Goal: Contribute content: Contribute content

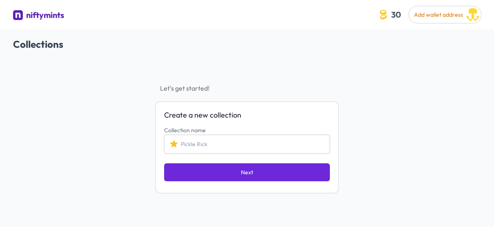
click at [181, 141] on input "Collection name" at bounding box center [247, 144] width 166 height 19
drag, startPoint x: 181, startPoint y: 141, endPoint x: 199, endPoint y: 141, distance: 17.6
click at [199, 141] on input "Punchy Penguin" at bounding box center [247, 144] width 166 height 19
type input "pudgy Penguin"
click at [205, 126] on div "Collection name pudgy Penguin" at bounding box center [247, 139] width 166 height 29
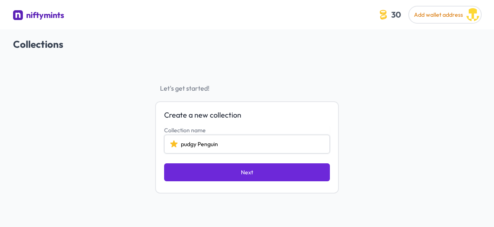
click at [174, 144] on input "pudgy Penguin" at bounding box center [247, 144] width 166 height 19
click at [238, 144] on input "pudgy Penguin" at bounding box center [247, 144] width 166 height 19
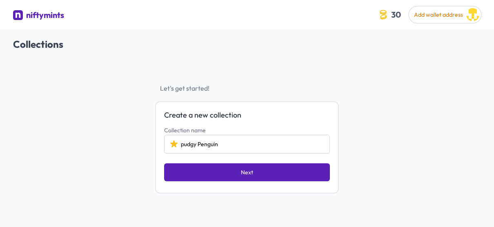
click at [245, 171] on span "Next" at bounding box center [247, 172] width 12 height 8
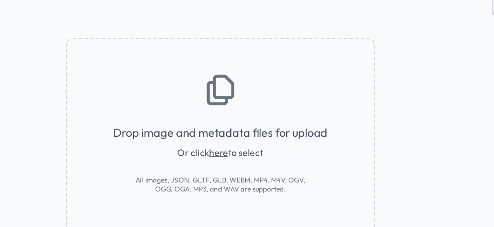
scroll to position [7, 0]
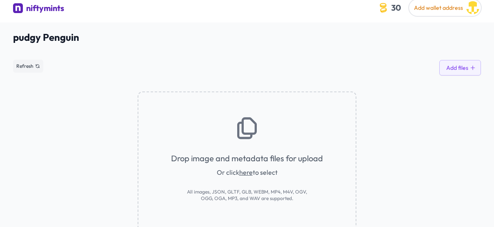
click at [231, 174] on span "Or click here to select" at bounding box center [247, 172] width 61 height 10
click at [249, 172] on link "here" at bounding box center [245, 172] width 13 height 8
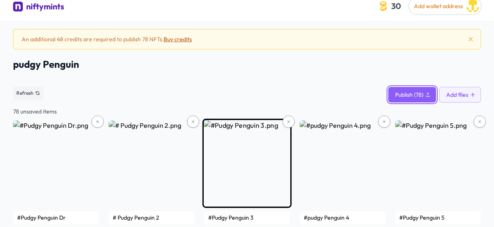
scroll to position [0, 0]
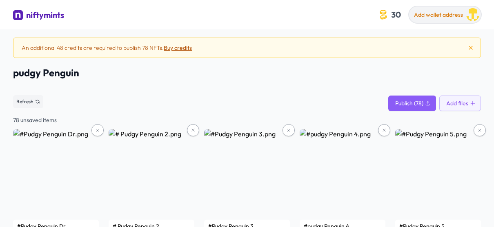
click at [457, 11] on span "Add wallet address" at bounding box center [438, 14] width 49 height 7
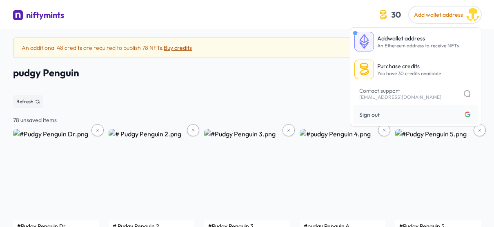
click at [327, 18] on div "niftymints" at bounding box center [189, 15] width 353 height 13
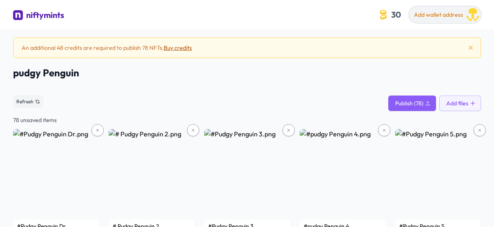
click at [428, 13] on span "Add wallet address" at bounding box center [438, 14] width 49 height 7
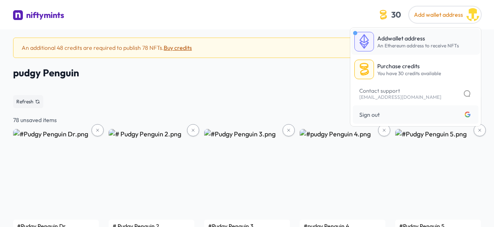
click at [409, 39] on p "Add wallet address" at bounding box center [418, 38] width 82 height 8
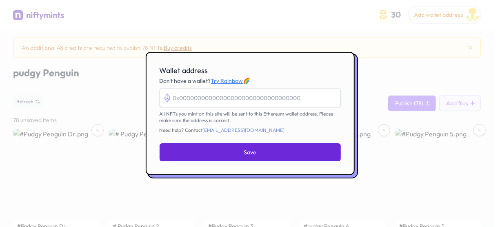
paste input "0x72e0bcff944bb0bec0829bbb1ed14eb47c5e2fd1"
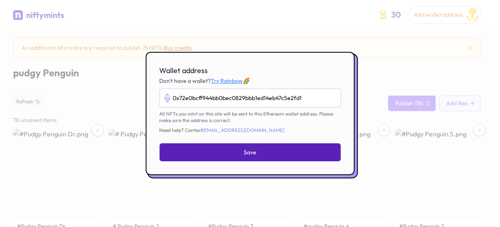
type input "0x72e0bcff944bb0bec0829bbb1ed14eb47c5e2fd1"
click at [294, 150] on button "Save" at bounding box center [250, 152] width 181 height 18
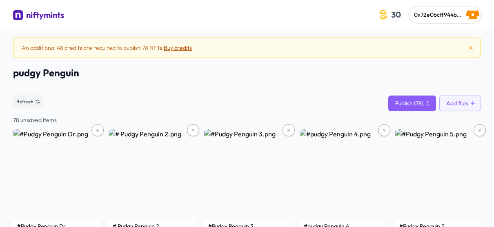
click at [21, 14] on img at bounding box center [18, 15] width 10 height 10
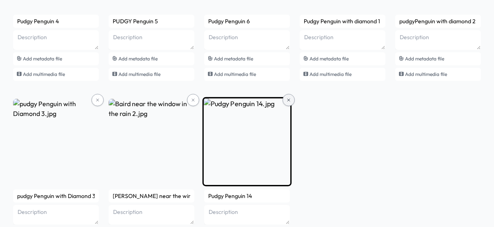
scroll to position [2652, 0]
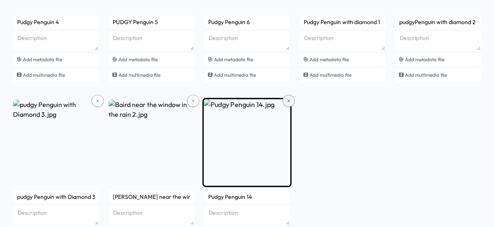
click at [288, 100] on icon at bounding box center [288, 100] width 5 height 5
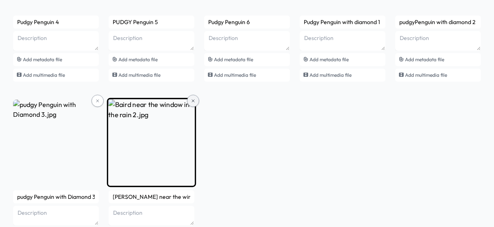
click at [196, 100] on button at bounding box center [193, 101] width 12 height 12
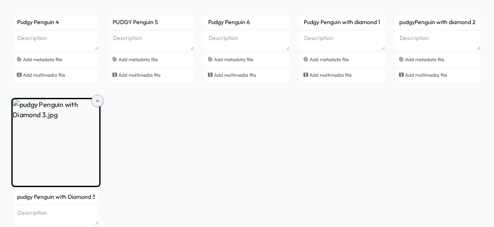
click at [96, 104] on button at bounding box center [97, 101] width 12 height 12
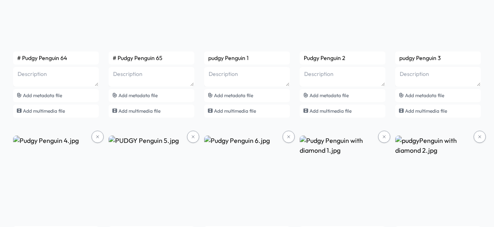
scroll to position [2532, 0]
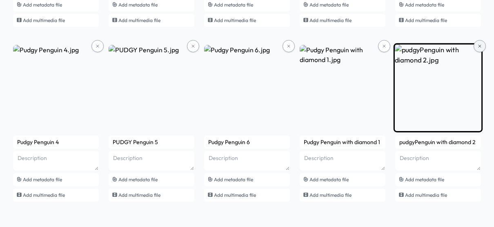
click at [476, 46] on button at bounding box center [480, 46] width 12 height 12
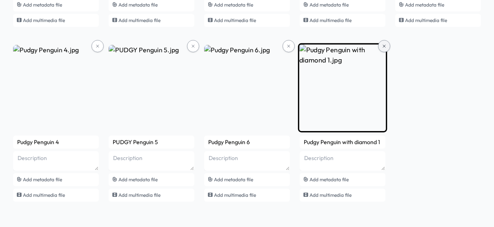
click at [385, 45] on icon at bounding box center [384, 46] width 2 height 2
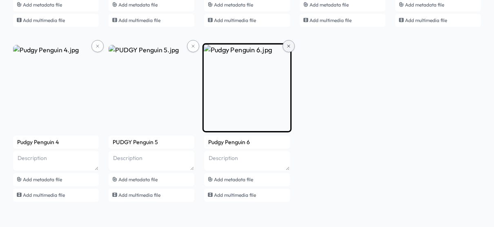
click at [288, 47] on icon at bounding box center [288, 46] width 5 height 5
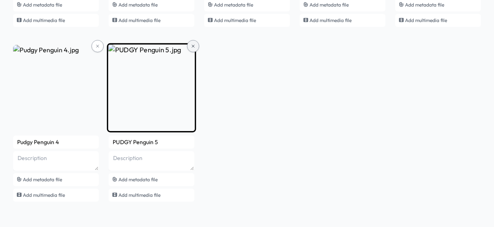
click at [194, 48] on button at bounding box center [193, 46] width 12 height 12
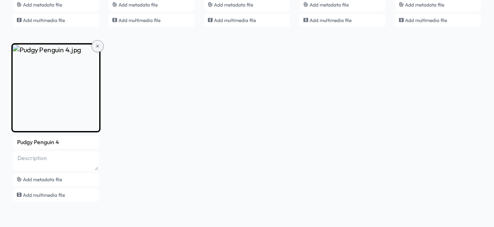
click at [98, 47] on icon at bounding box center [97, 46] width 5 height 5
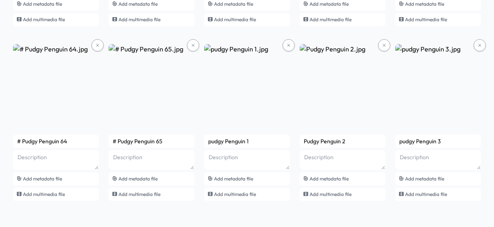
scroll to position [2357, 0]
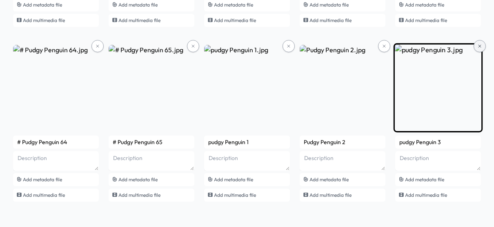
click at [480, 44] on icon at bounding box center [480, 46] width 5 height 5
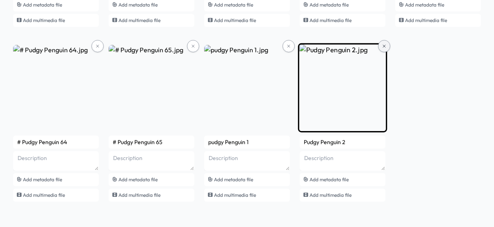
click at [385, 48] on button at bounding box center [384, 46] width 12 height 12
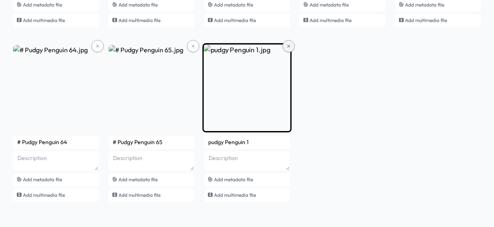
click at [290, 46] on icon at bounding box center [289, 46] width 2 height 2
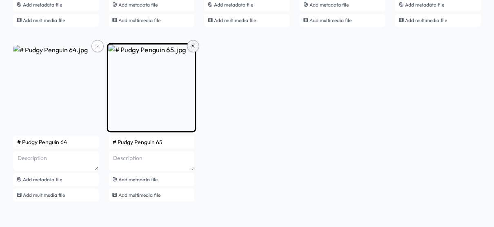
click at [190, 42] on button at bounding box center [193, 46] width 12 height 12
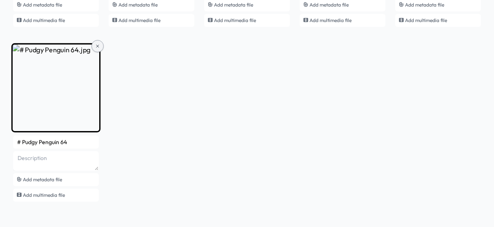
click at [101, 48] on button at bounding box center [97, 46] width 12 height 12
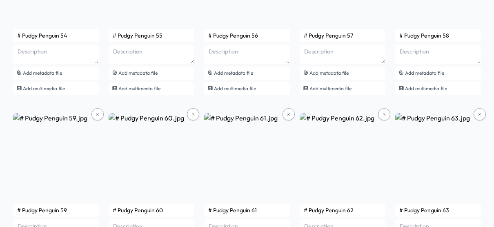
scroll to position [2182, 0]
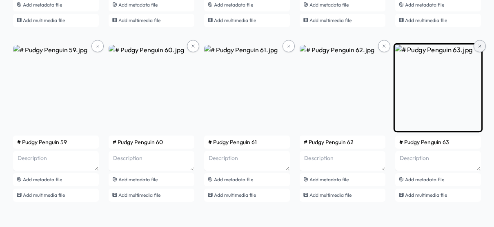
click at [482, 44] on icon at bounding box center [480, 46] width 5 height 5
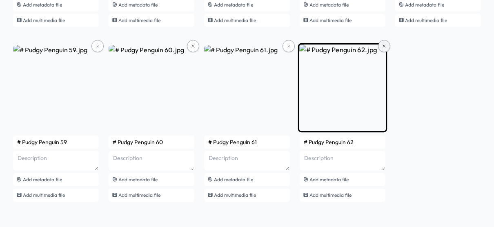
click at [386, 44] on icon at bounding box center [384, 46] width 5 height 5
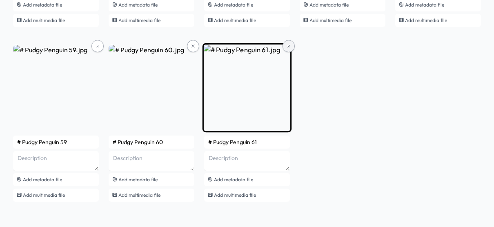
click at [287, 47] on icon at bounding box center [288, 46] width 5 height 5
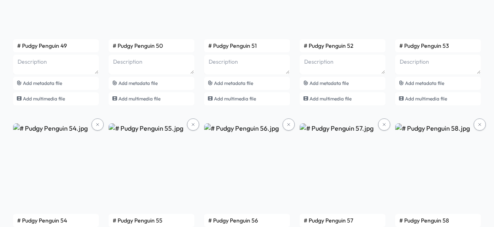
scroll to position [2097, 0]
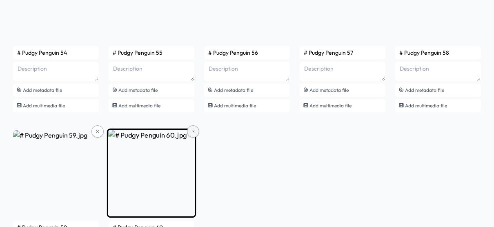
click at [190, 132] on button at bounding box center [193, 131] width 12 height 12
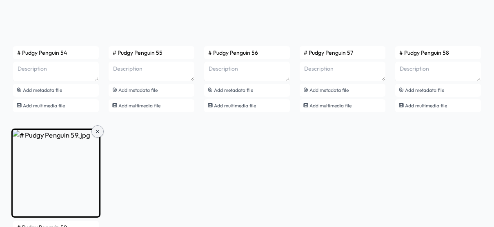
click at [95, 127] on button at bounding box center [97, 131] width 12 height 12
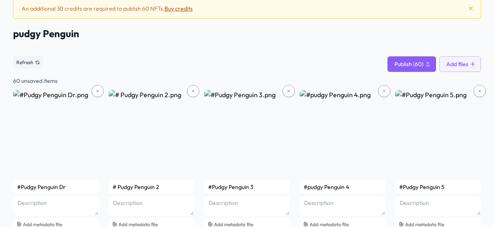
scroll to position [0, 0]
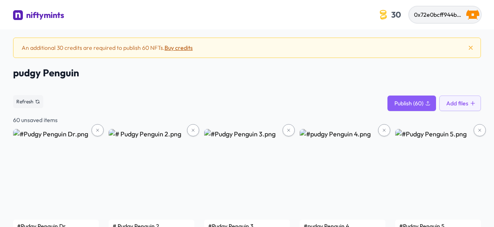
click at [474, 14] on img "button" at bounding box center [472, 14] width 13 height 13
click at [314, 49] on div "An additional 30 credits are required to publish 60 NFTs. Buy credits" at bounding box center [247, 48] width 468 height 20
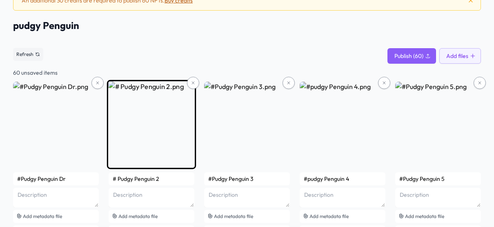
scroll to position [48, 0]
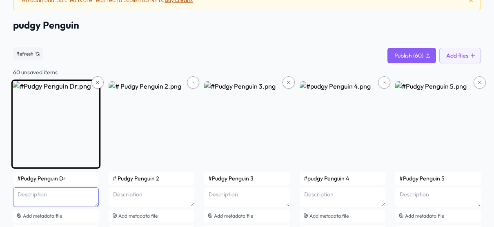
click at [54, 196] on textarea at bounding box center [56, 197] width 86 height 20
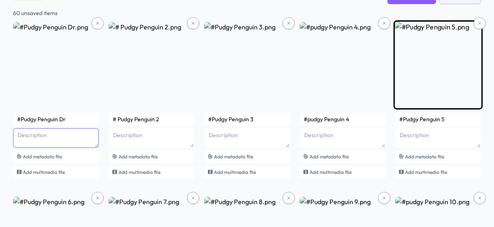
scroll to position [0, 0]
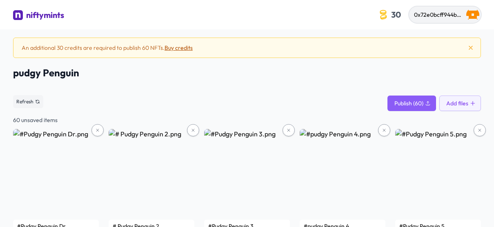
click at [456, 14] on span "0x72e0bcff944bb0bec0829bbb1ed14eb47c5e2fd1" at bounding box center [478, 14] width 129 height 7
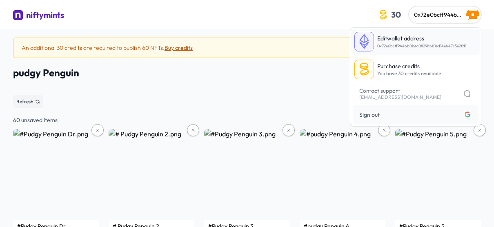
click at [418, 47] on span "0x72e0bcff944bb0bec0829bbb1ed14eb47c5e2fd1" at bounding box center [421, 45] width 89 height 5
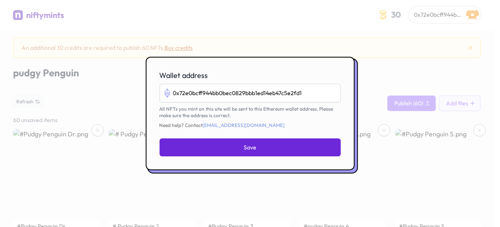
drag, startPoint x: 303, startPoint y: 94, endPoint x: 117, endPoint y: 117, distance: 187.3
click at [117, 117] on div "​ Wallet address 0x72e0bcff944bb0bec0829bbb1ed14eb47c5e2fd1 All NFTs you mint o…" at bounding box center [250, 113] width 500 height 227
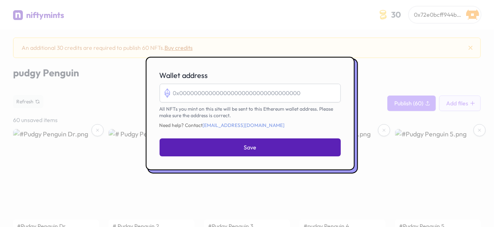
click at [235, 145] on button "Save" at bounding box center [250, 147] width 181 height 18
type input "0x72e0bcff944bb0bec0829bbb1ed14eb47c5e2fd1"
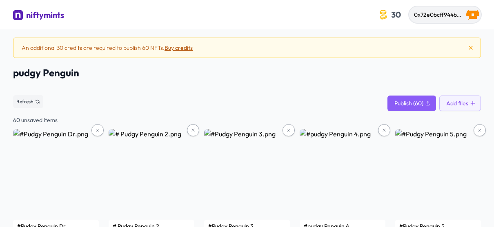
click at [431, 15] on span "0x72e0bcff944bb0bec0829bbb1ed14eb47c5e2fd1" at bounding box center [478, 14] width 129 height 7
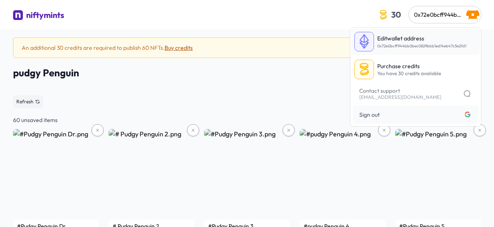
click at [380, 48] on span "0x72e0bcff944bb0bec0829bbb1ed14eb47c5e2fd1" at bounding box center [421, 45] width 89 height 5
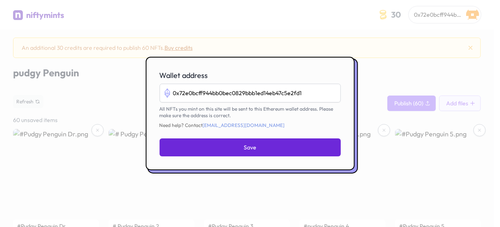
drag, startPoint x: 309, startPoint y: 85, endPoint x: 170, endPoint y: 108, distance: 141.2
click at [170, 108] on div "0x72e0bcff944bb0bec0829bbb1ed14eb47c5e2fd1 All NFTs you mint on this site will …" at bounding box center [250, 106] width 181 height 45
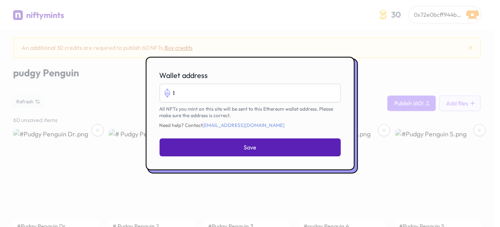
click at [202, 150] on button "Save" at bounding box center [250, 147] width 181 height 18
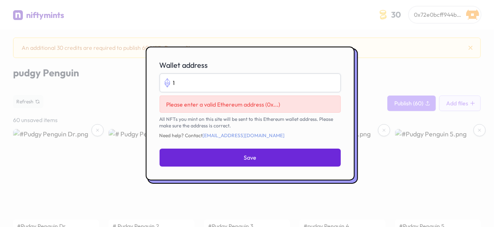
drag, startPoint x: 175, startPoint y: 91, endPoint x: 183, endPoint y: 91, distance: 8.2
click at [183, 91] on input "1" at bounding box center [250, 83] width 181 height 19
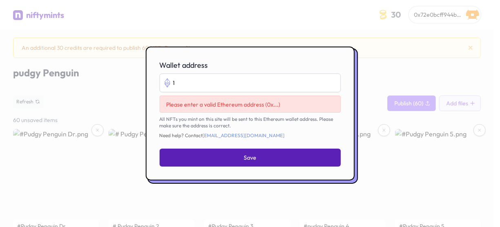
click at [237, 159] on button "Save" at bounding box center [250, 158] width 181 height 18
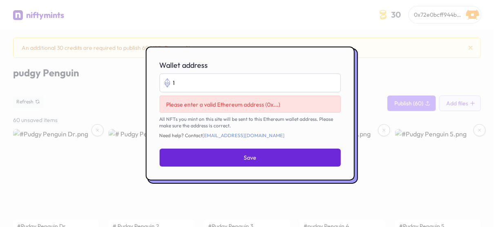
click at [377, 68] on div at bounding box center [250, 113] width 500 height 227
type input "0x72e0bcff944bb0bec0829bbb1ed14eb47c5e2fd1"
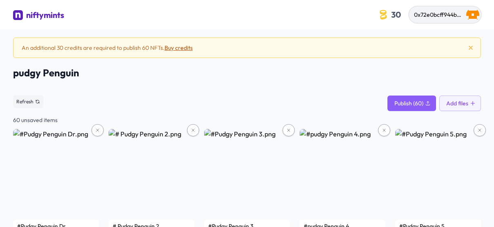
click at [441, 17] on span "0x72e0bcff944bb0bec0829bbb1ed14eb47c5e2fd1" at bounding box center [478, 14] width 129 height 7
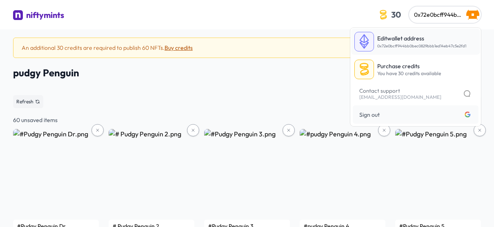
click at [416, 39] on p "Edit wallet address" at bounding box center [421, 38] width 89 height 8
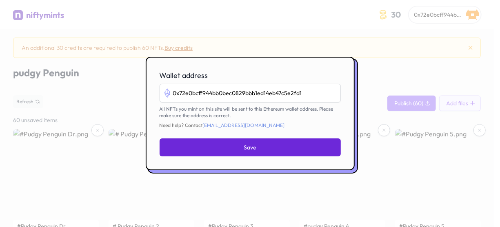
drag, startPoint x: 312, startPoint y: 89, endPoint x: 108, endPoint y: 136, distance: 209.8
click at [108, 136] on div "​ Wallet address 0x72e0bcff944bb0bec0829bbb1ed14eb47c5e2fd1 All NFTs you mint o…" at bounding box center [250, 113] width 500 height 227
type input "gyygyy"
click at [312, 138] on div "Save" at bounding box center [250, 144] width 181 height 25
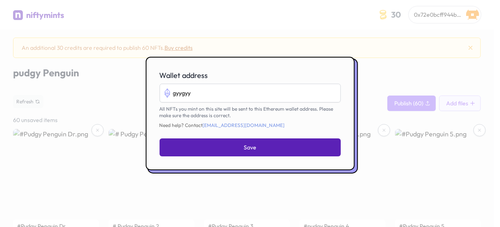
click at [314, 145] on button "Save" at bounding box center [250, 147] width 181 height 18
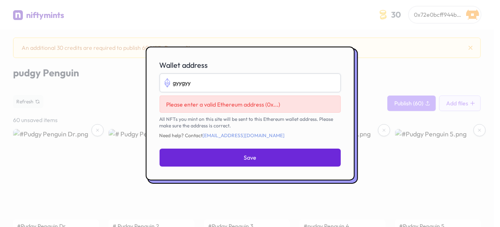
drag, startPoint x: 268, startPoint y: 86, endPoint x: 165, endPoint y: 103, distance: 104.7
click at [165, 103] on div "gyygyy Please enter a valid Ethereum address (0x...) All NFTs you mint on this …" at bounding box center [250, 106] width 181 height 65
click at [405, 36] on div at bounding box center [250, 113] width 500 height 227
type input "0x72e0bcff944bb0bec0829bbb1ed14eb47c5e2fd1"
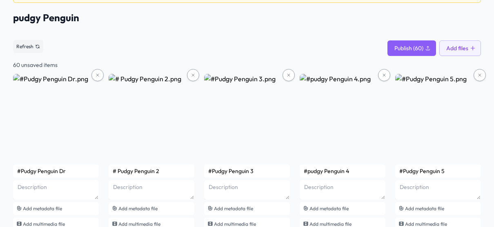
scroll to position [65, 0]
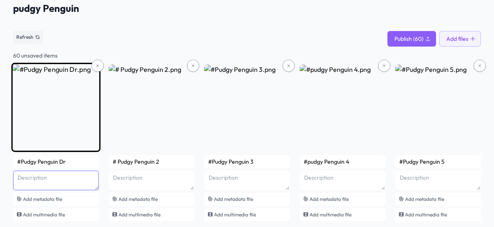
click at [77, 178] on textarea at bounding box center [56, 181] width 86 height 20
click at [83, 176] on textarea at bounding box center [56, 181] width 86 height 20
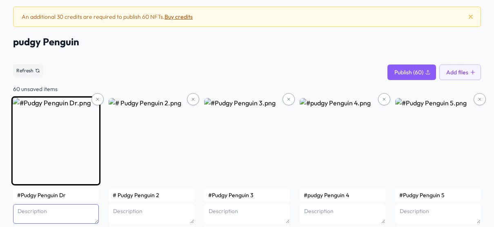
scroll to position [31, 0]
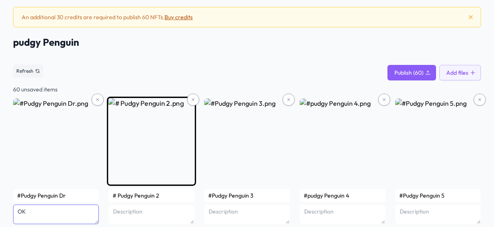
type textarea "O"
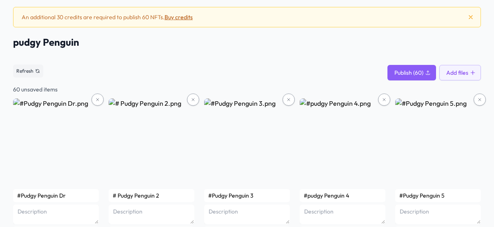
click at [136, 78] on div "Refresh Publish (60) Add files" at bounding box center [247, 71] width 468 height 19
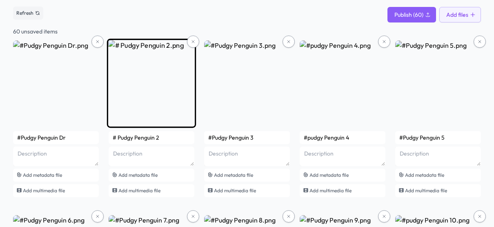
scroll to position [89, 0]
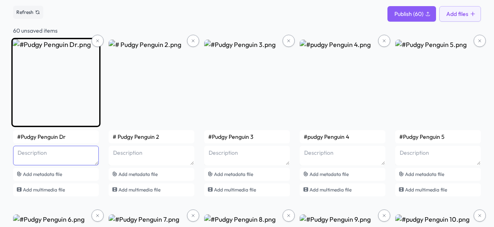
click at [24, 155] on textarea at bounding box center [56, 156] width 86 height 20
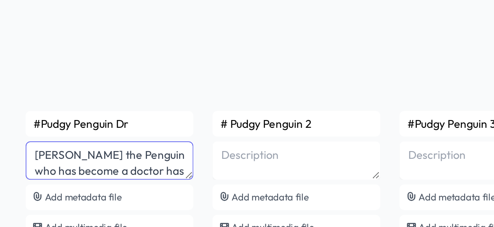
drag, startPoint x: 37, startPoint y: 151, endPoint x: 11, endPoint y: 152, distance: 25.7
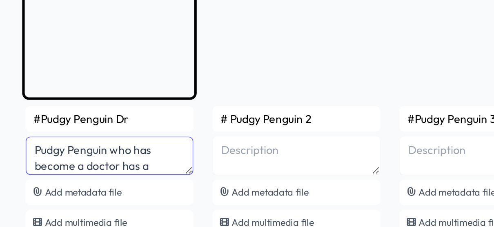
click at [62, 151] on textarea "Pudgy Penguin who has become a doctor has a [DEMOGRAPHIC_DATA] doctor's hat wit…" at bounding box center [56, 156] width 86 height 20
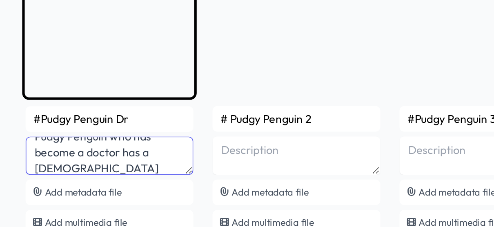
scroll to position [0, 0]
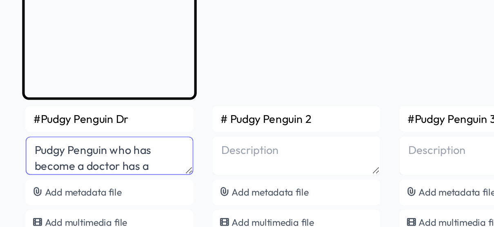
drag, startPoint x: 78, startPoint y: 151, endPoint x: 56, endPoint y: 150, distance: 22.1
click at [56, 150] on textarea "Pudgy Penguin who has become a doctor has a [DEMOGRAPHIC_DATA] doctor's hat wit…" at bounding box center [56, 156] width 86 height 20
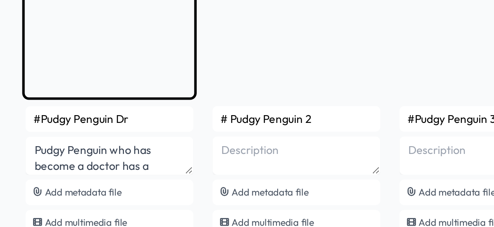
click at [82, 143] on input "#Pudgy Penguin Dr" at bounding box center [56, 136] width 86 height 13
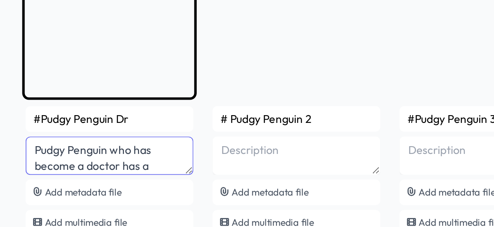
click at [82, 146] on textarea "Pudgy Penguin who has become a doctor has a [DEMOGRAPHIC_DATA] doctor's hat wit…" at bounding box center [56, 156] width 86 height 20
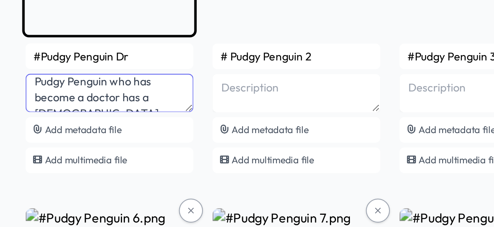
scroll to position [8, 0]
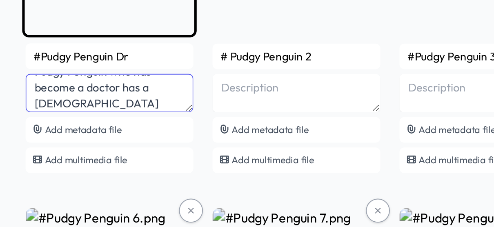
click at [81, 160] on textarea "Pudgy Penguin who has become a doctor has a [DEMOGRAPHIC_DATA] doctor's hat wit…" at bounding box center [56, 156] width 86 height 20
click at [78, 161] on textarea "Pudgy Penguin who has become a doctor has a [DEMOGRAPHIC_DATA] doctor's hat wit…" at bounding box center [56, 156] width 86 height 20
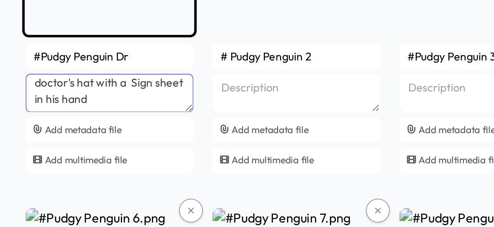
scroll to position [18, 0]
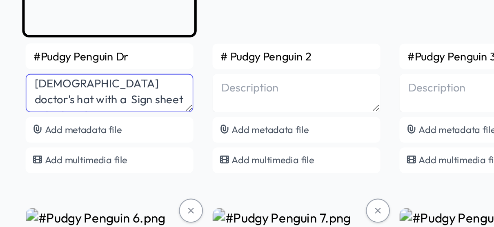
click at [83, 161] on textarea "Pudgy Penguin who has become a doctor has a [DEMOGRAPHIC_DATA] doctor's hat wit…" at bounding box center [56, 156] width 86 height 20
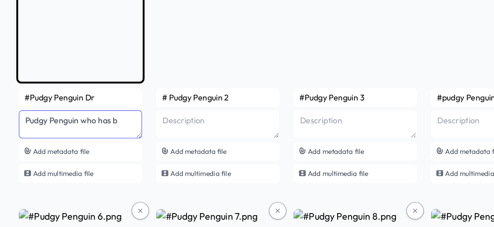
scroll to position [0, 0]
type textarea "P"
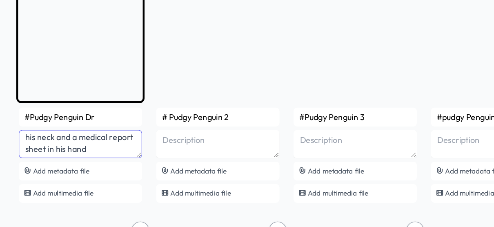
scroll to position [89, 0]
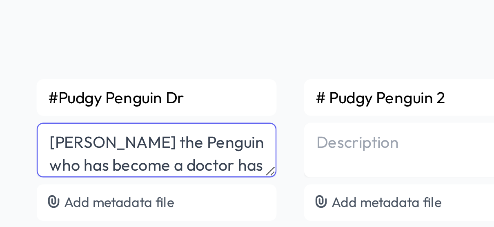
scroll to position [21, 0]
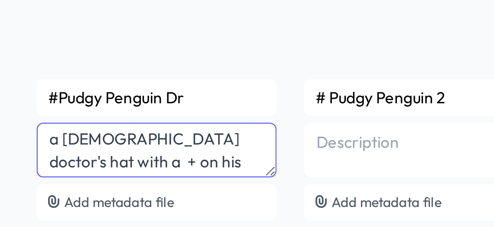
drag, startPoint x: 37, startPoint y: 152, endPoint x: 0, endPoint y: 161, distance: 37.8
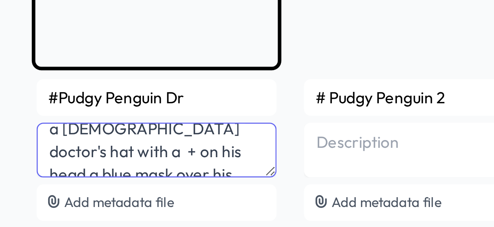
click at [80, 157] on textarea "[PERSON_NAME] the Penguin who has become a doctor has a [DEMOGRAPHIC_DATA] doct…" at bounding box center [56, 156] width 86 height 20
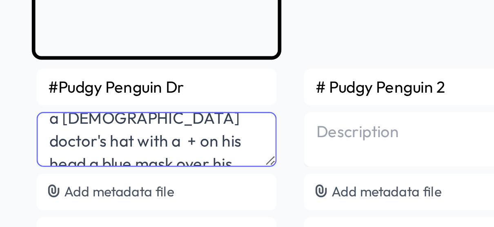
scroll to position [89, 0]
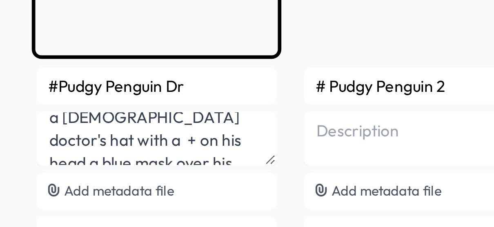
click at [97, 137] on input "#Pudgy Penguin Dr" at bounding box center [56, 137] width 86 height 13
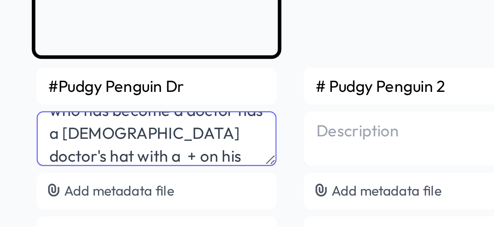
scroll to position [0, 0]
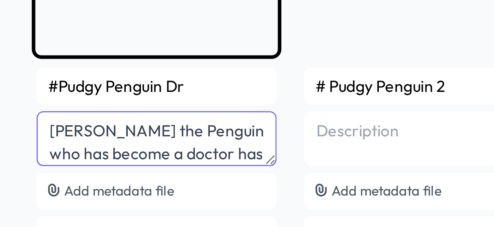
drag, startPoint x: 37, startPoint y: 152, endPoint x: 18, endPoint y: 152, distance: 19.2
click at [18, 152] on textarea "[PERSON_NAME] the Penguin who has become a doctor has a [DEMOGRAPHIC_DATA] doct…" at bounding box center [56, 156] width 86 height 20
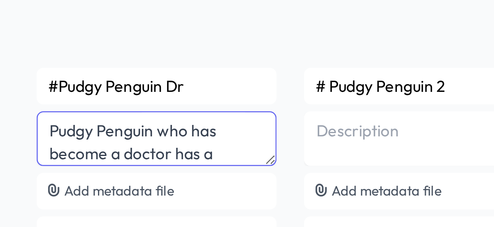
type textarea "Pudgy Penguin who has become a doctor has a [DEMOGRAPHIC_DATA] doctor's hat wit…"
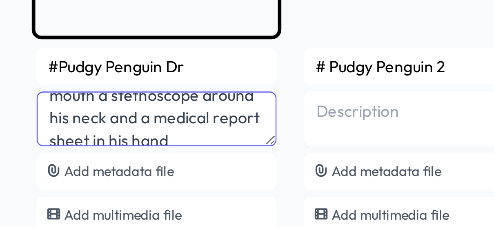
scroll to position [51, 0]
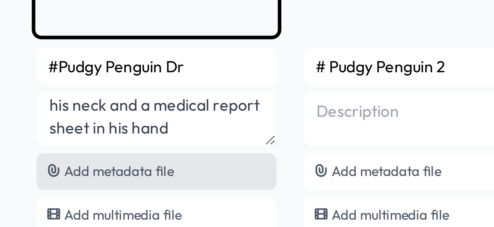
click at [59, 176] on span "Add metadata file" at bounding box center [42, 175] width 39 height 6
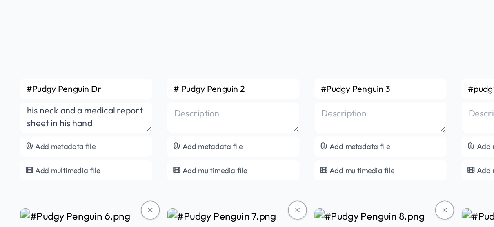
scroll to position [89, 0]
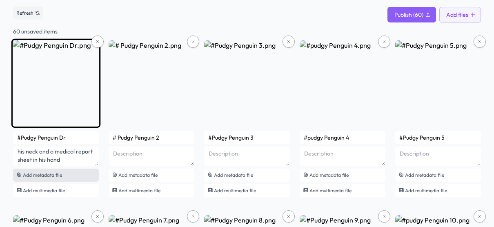
click at [58, 176] on span "Add metadata file" at bounding box center [42, 175] width 39 height 6
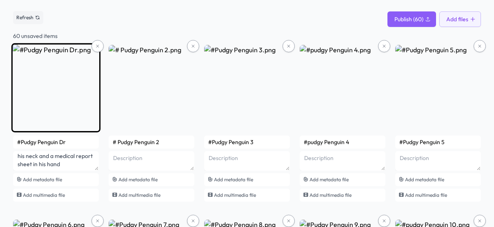
scroll to position [95, 0]
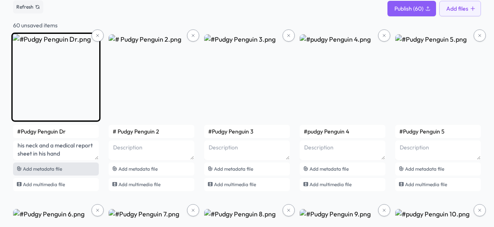
click at [73, 168] on div "Add metadata file" at bounding box center [56, 169] width 86 height 13
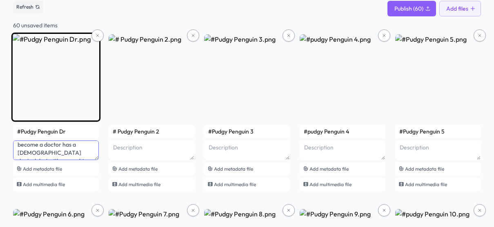
scroll to position [51, 0]
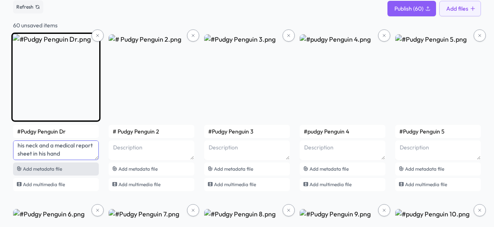
drag, startPoint x: 17, startPoint y: 145, endPoint x: 88, endPoint y: 174, distance: 76.8
click at [88, 174] on div "#Pudgy Penguin Dr [PERSON_NAME] Penguin who has become a doctor has a [DEMOGRAP…" at bounding box center [56, 158] width 86 height 66
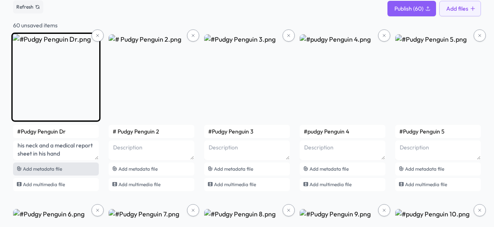
click at [68, 171] on div "Add metadata file" at bounding box center [56, 169] width 86 height 13
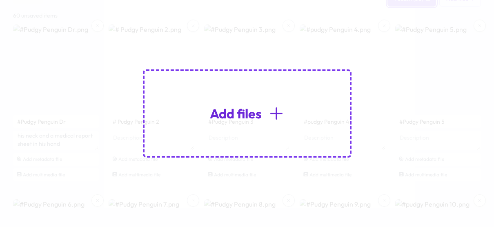
scroll to position [95, 0]
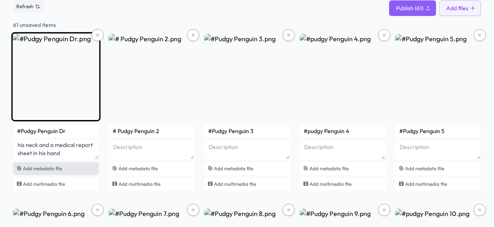
click at [53, 170] on span "Add metadata file" at bounding box center [42, 168] width 39 height 6
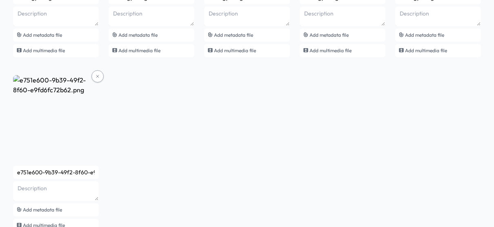
scroll to position [2153, 0]
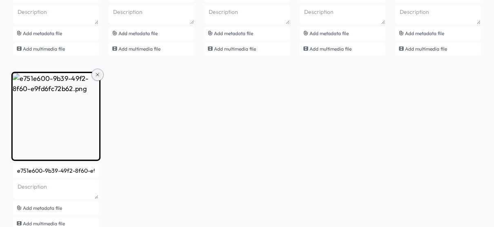
click at [94, 74] on button at bounding box center [97, 75] width 12 height 12
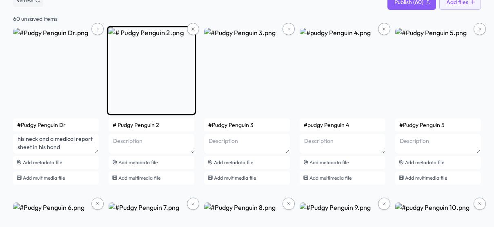
scroll to position [110, 0]
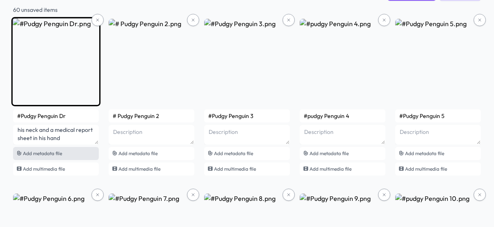
click at [49, 153] on span "Add metadata file" at bounding box center [42, 153] width 39 height 6
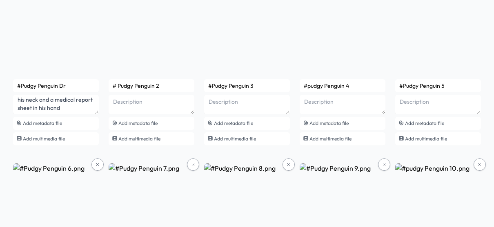
scroll to position [137, 0]
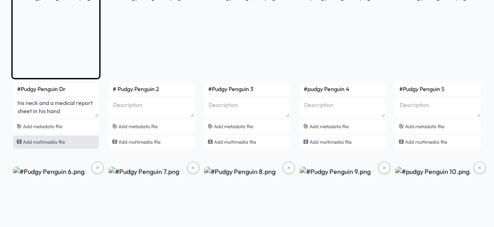
click at [49, 141] on span "Add multimedia file" at bounding box center [44, 142] width 42 height 6
click at [61, 124] on span "Add metadata file" at bounding box center [42, 126] width 39 height 6
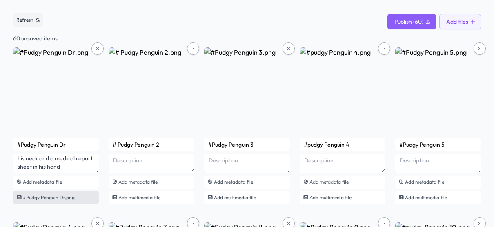
scroll to position [87, 0]
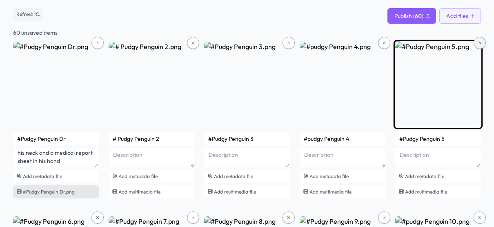
click at [480, 44] on icon at bounding box center [480, 42] width 5 height 5
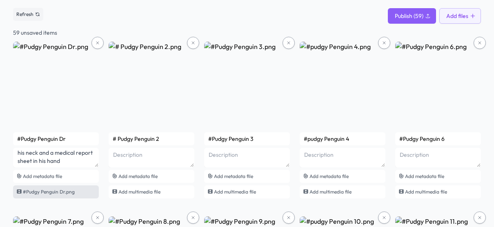
drag, startPoint x: 464, startPoint y: 32, endPoint x: 318, endPoint y: 24, distance: 145.7
click at [409, 15] on span "Publish (59)" at bounding box center [409, 16] width 29 height 8
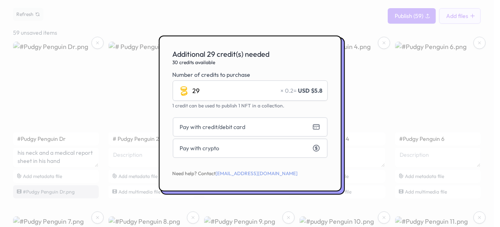
click at [343, 11] on div at bounding box center [250, 113] width 500 height 227
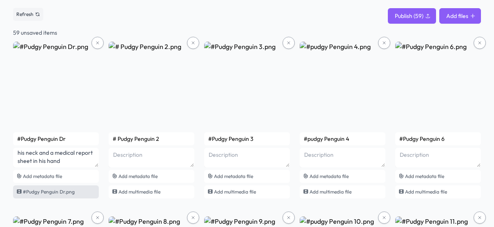
click at [460, 14] on button "Add files" at bounding box center [461, 16] width 42 height 16
click at [275, 20] on div "Refresh Publish (60) Add files" at bounding box center [247, 14] width 468 height 19
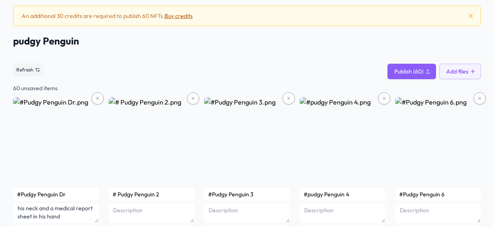
scroll to position [32, 0]
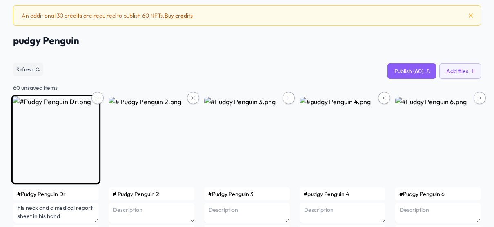
drag, startPoint x: 57, startPoint y: 88, endPoint x: 18, endPoint y: 96, distance: 40.1
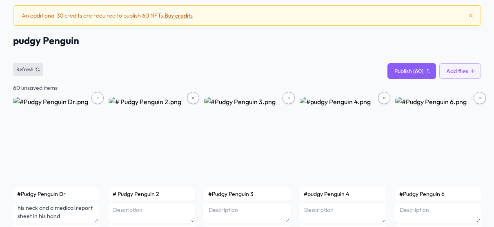
click at [36, 69] on icon at bounding box center [37, 69] width 5 height 5
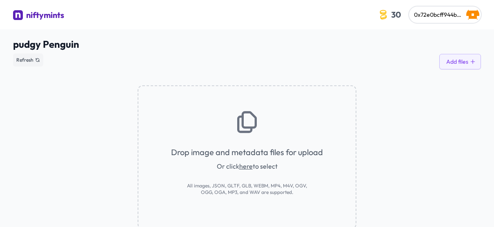
scroll to position [29, 0]
